Goal: Task Accomplishment & Management: Manage account settings

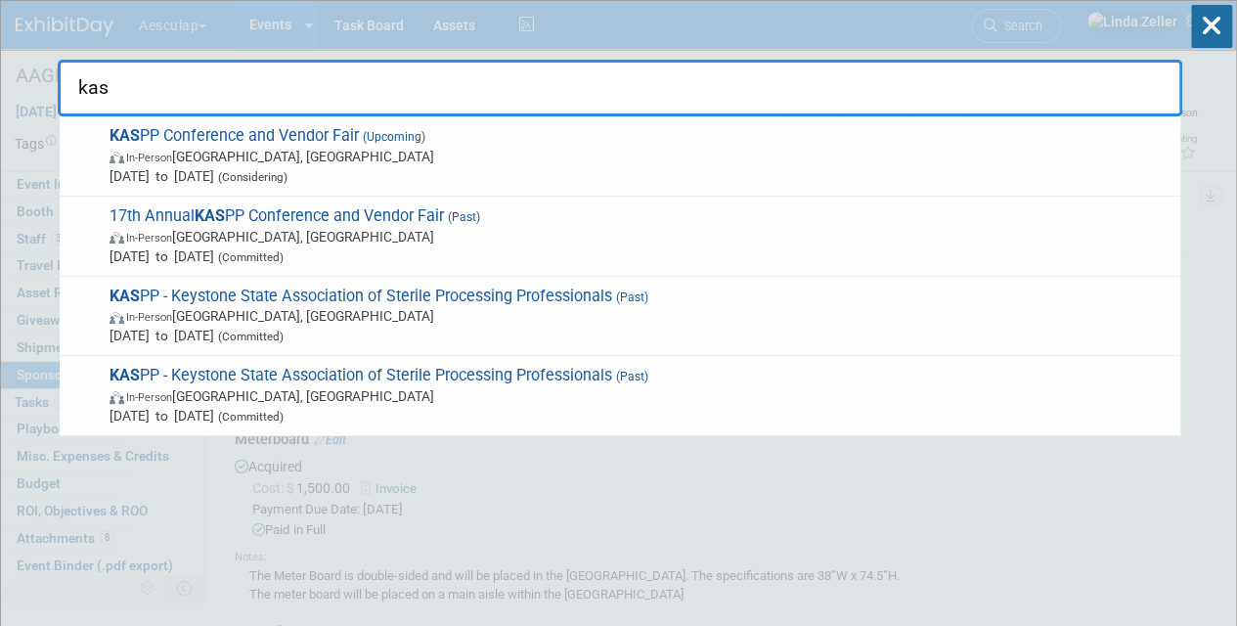
click at [460, 33] on div "kas KAS PP Conference and Vendor Fair (Upcoming) In-Person [GEOGRAPHIC_DATA], […" at bounding box center [620, 58] width 1124 height 115
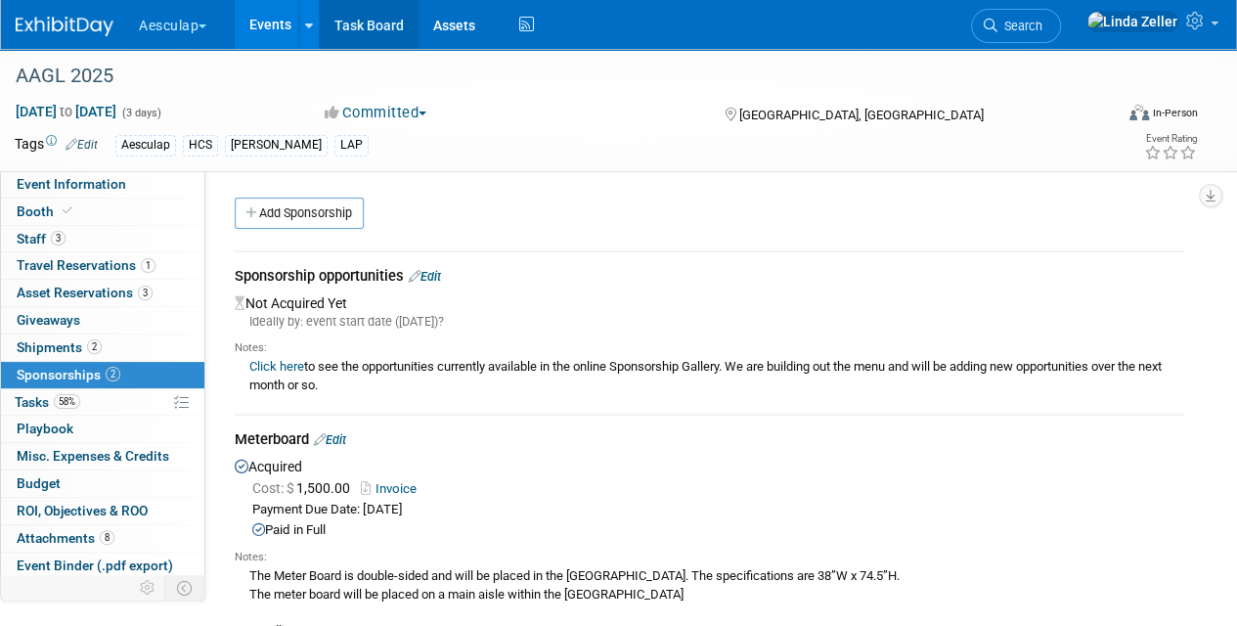
click at [377, 28] on link "Task Board" at bounding box center [369, 24] width 99 height 49
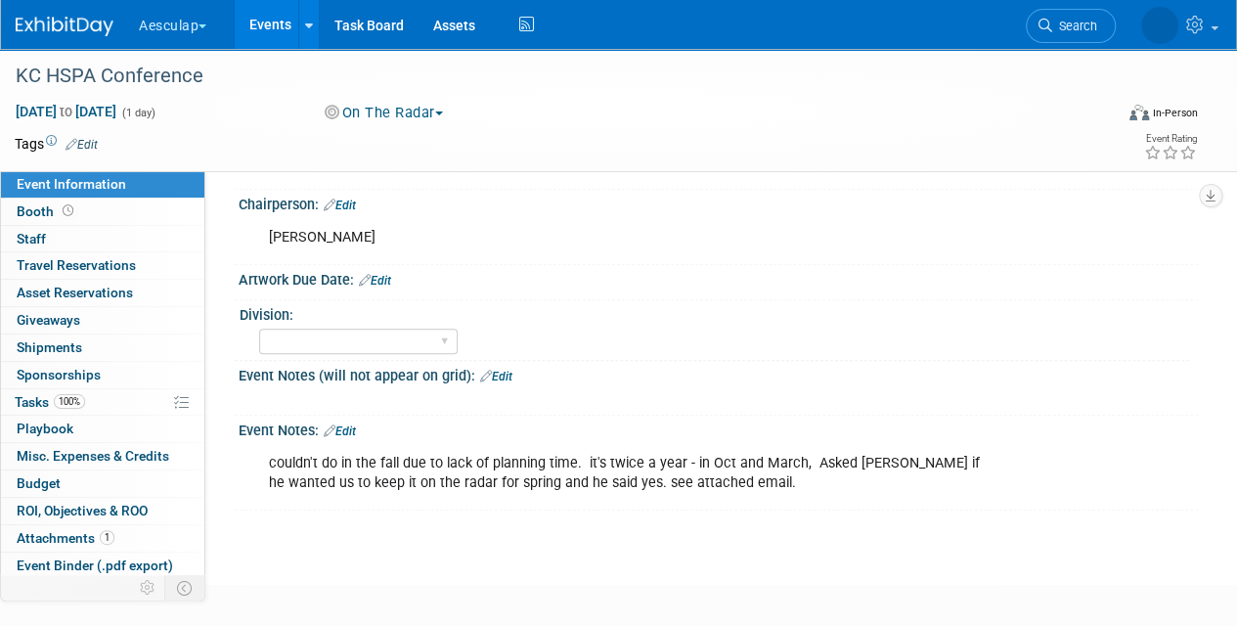
scroll to position [782, 0]
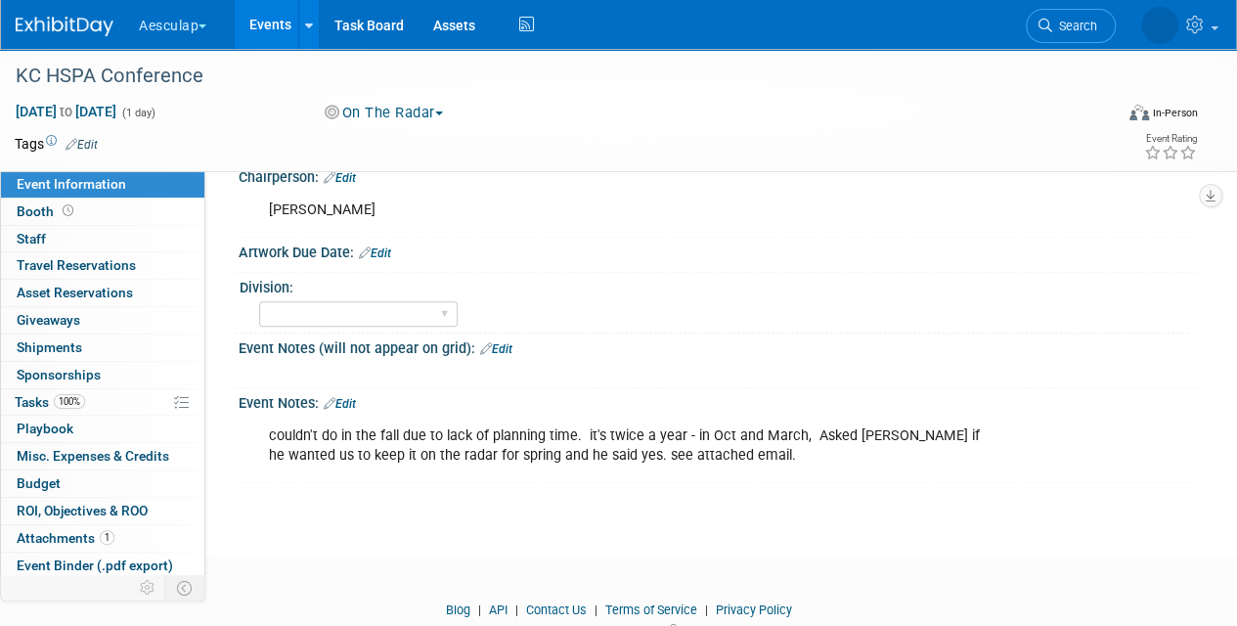
click at [345, 397] on link "Edit" at bounding box center [340, 404] width 32 height 14
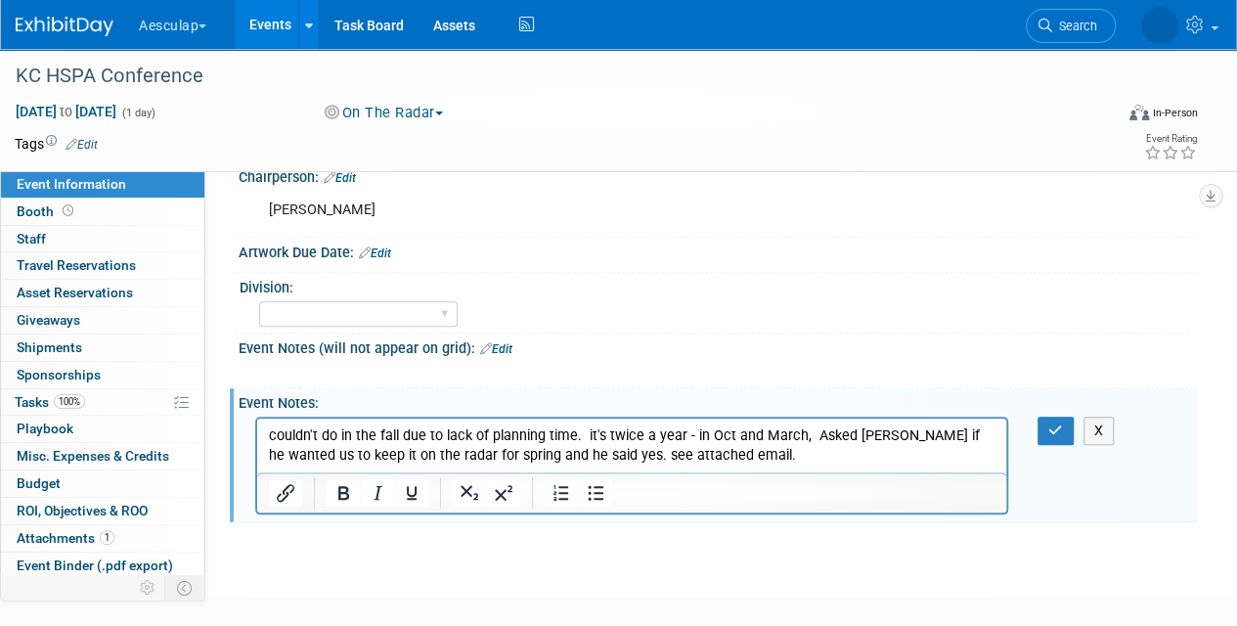
scroll to position [0, 0]
click at [703, 452] on p "couldn't do in the fall due to lack of planning time. it's twice a year - in Oc…" at bounding box center [632, 444] width 727 height 39
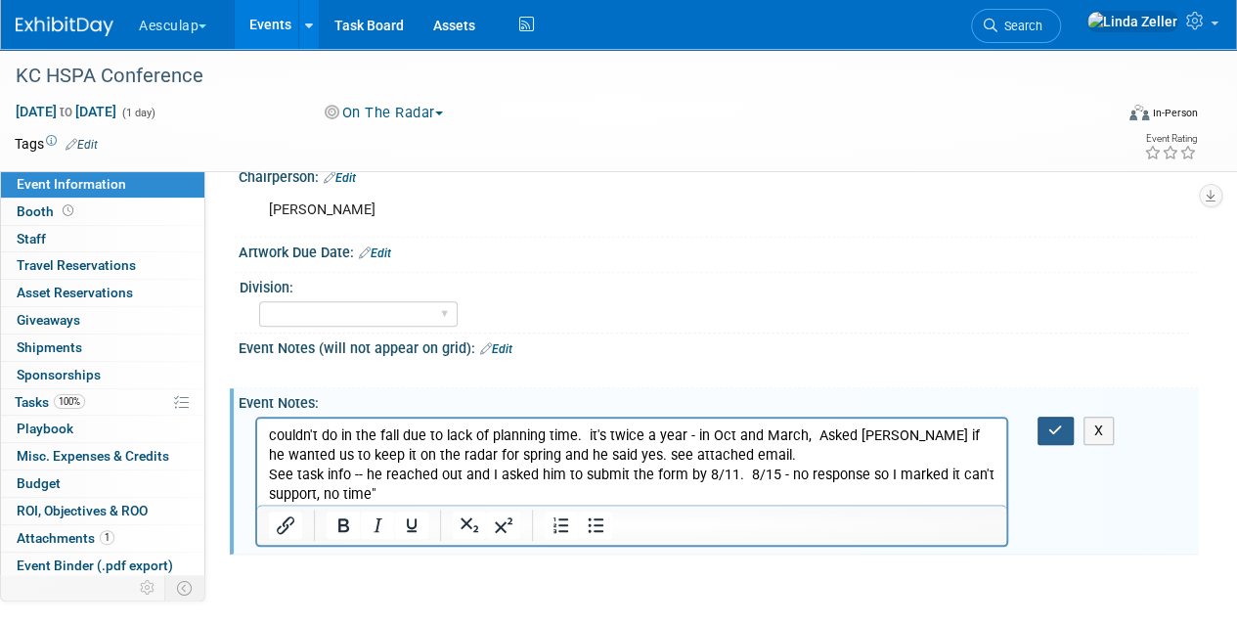
click at [1066, 426] on button "button" at bounding box center [1055, 431] width 36 height 28
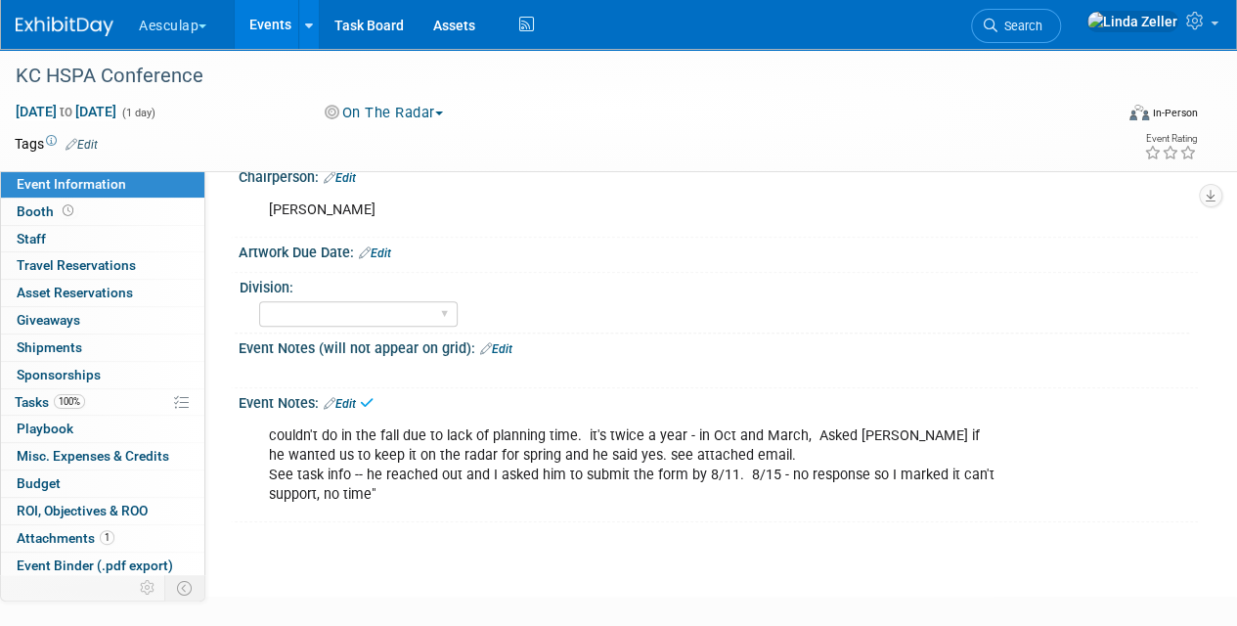
click at [406, 115] on button "On The Radar" at bounding box center [384, 113] width 133 height 21
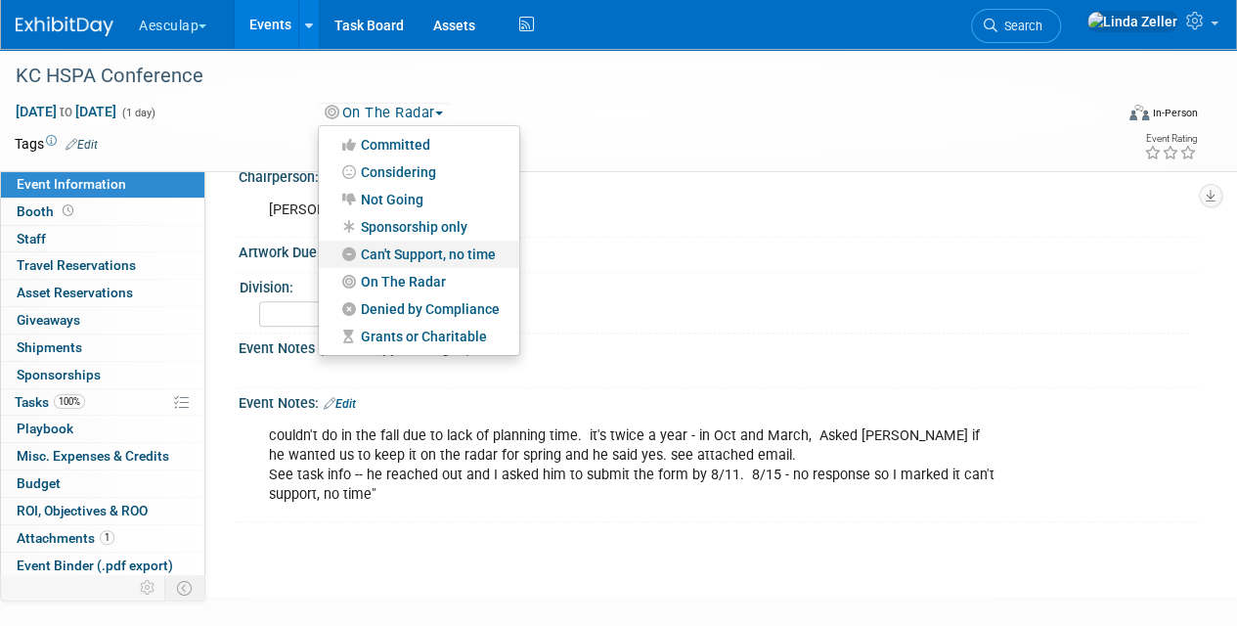
click at [396, 253] on link "Can't Support, no time" at bounding box center [419, 254] width 200 height 27
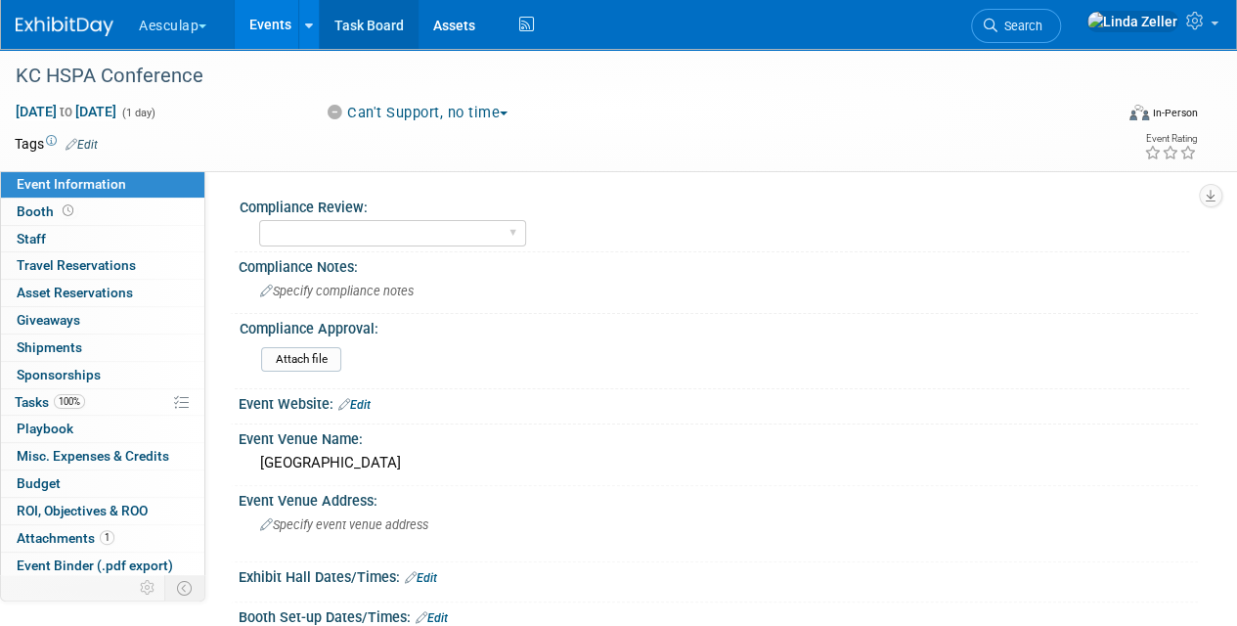
click at [394, 23] on link "Task Board" at bounding box center [369, 24] width 99 height 49
